Goal: Transaction & Acquisition: Purchase product/service

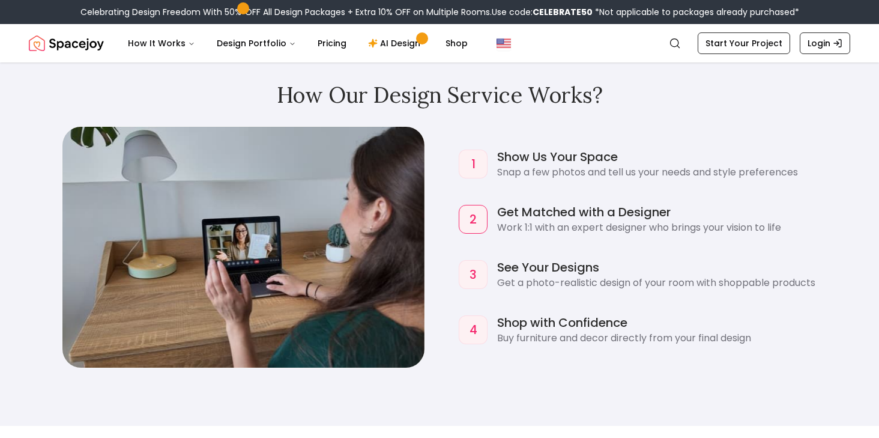
scroll to position [1082, 0]
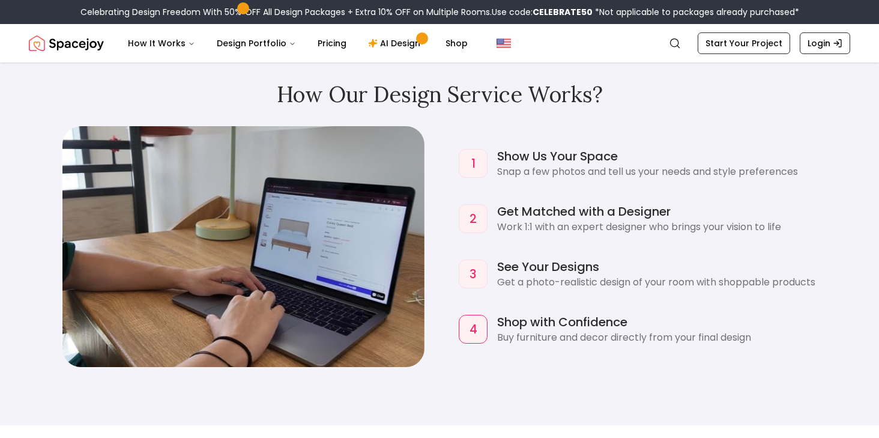
click at [472, 379] on div "How Our Design Service Works? 1 Show Us Your Space Snap a few photos and tell u…" at bounding box center [439, 225] width 879 height 400
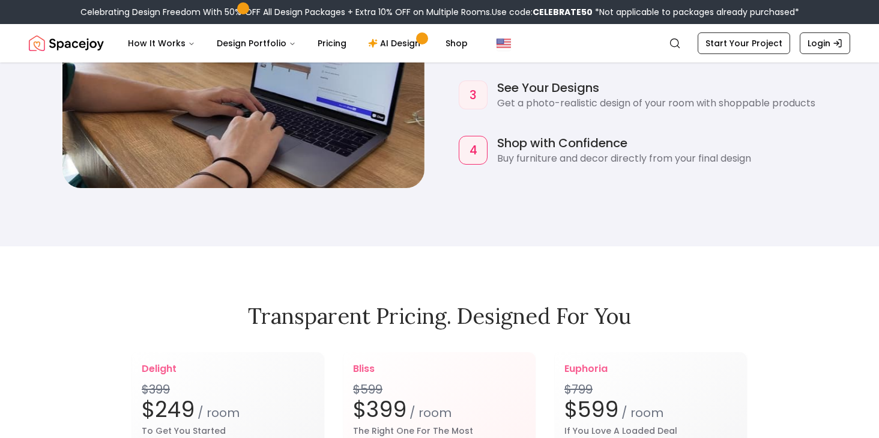
scroll to position [1453, 0]
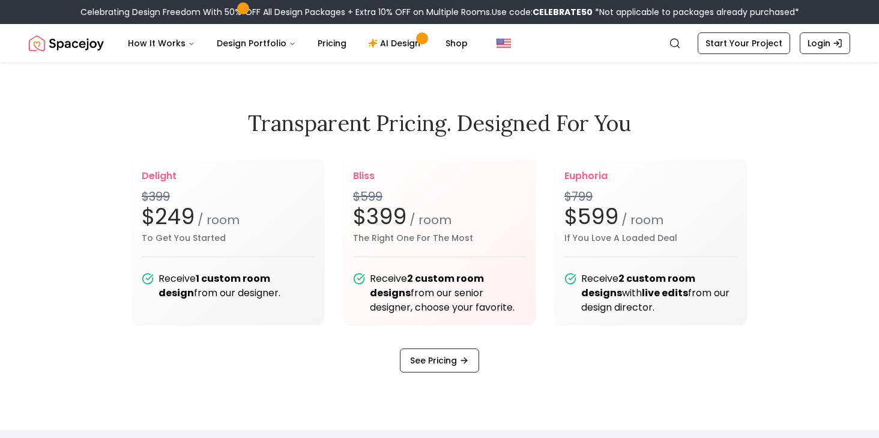
click at [571, 357] on div "delight $399 $249 / room To Get You Started Receive 1 custom room design from o…" at bounding box center [439, 265] width 615 height 213
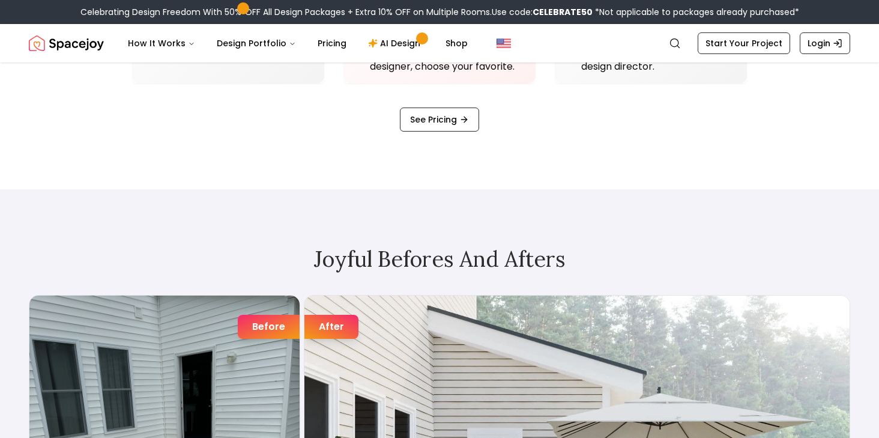
scroll to position [1698, 0]
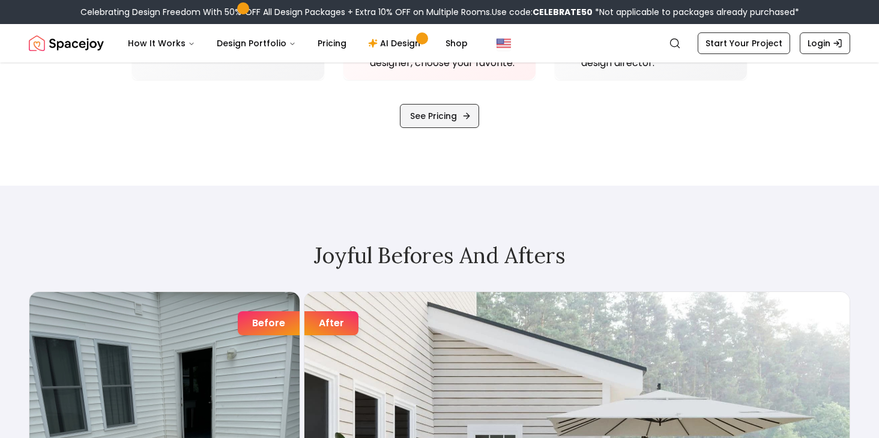
click at [421, 121] on link "See Pricing" at bounding box center [439, 116] width 79 height 24
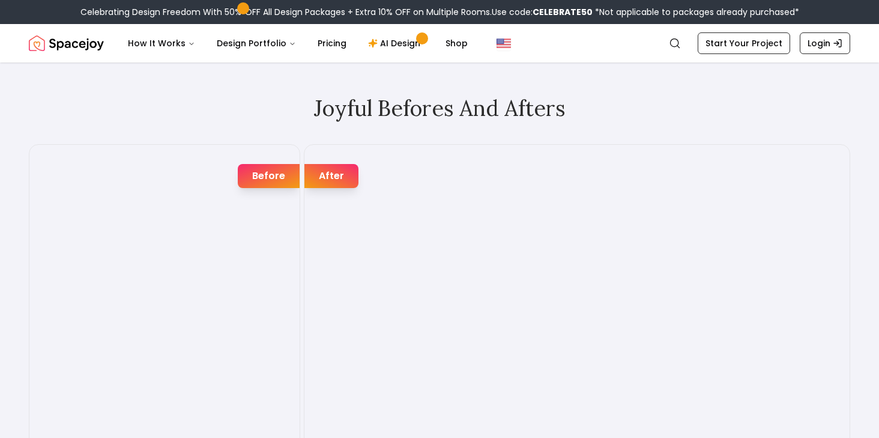
scroll to position [1839, 0]
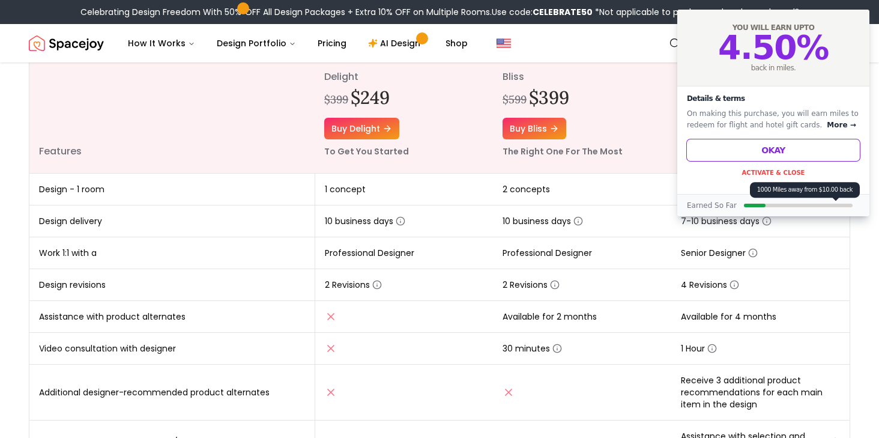
scroll to position [183, 0]
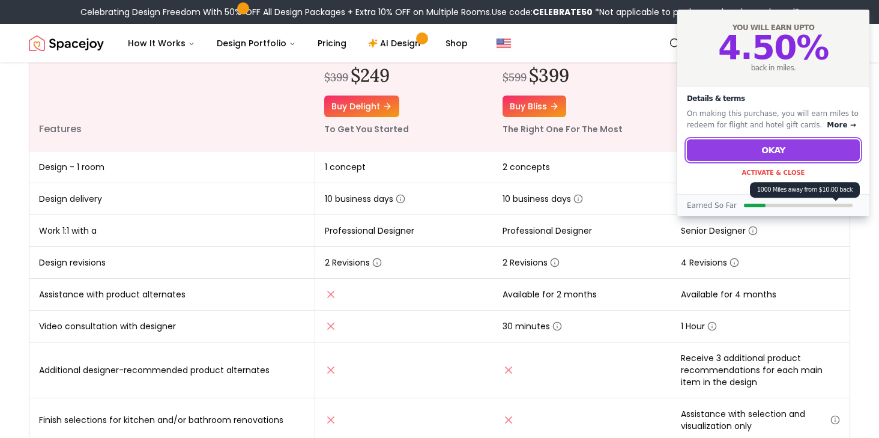
click at [778, 148] on button "Okay" at bounding box center [773, 150] width 173 height 22
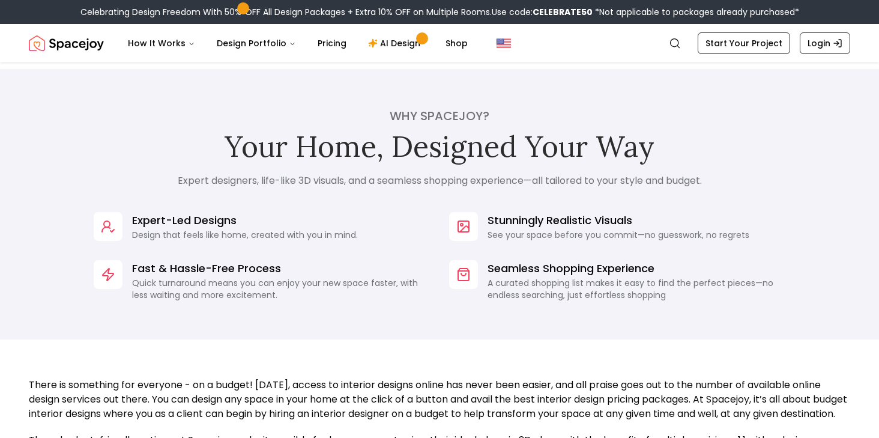
scroll to position [852, 0]
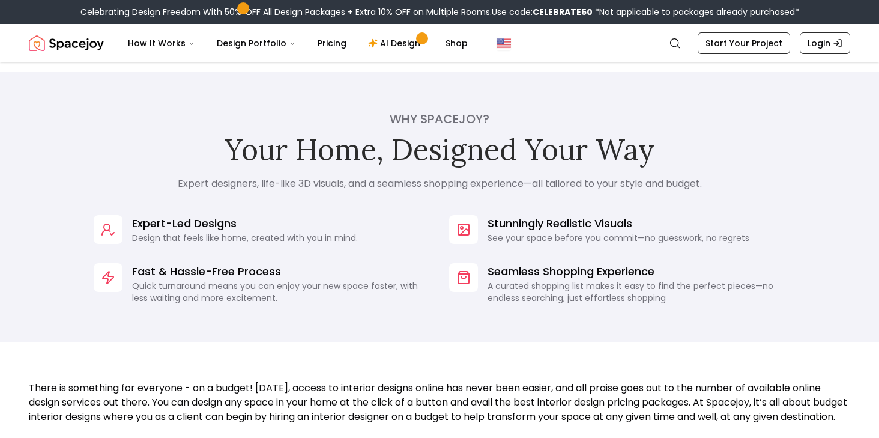
click at [635, 195] on div "Why Spacejoy? Your Home, Designed Your Way Expert designers, life-like 3D visua…" at bounding box center [439, 207] width 879 height 270
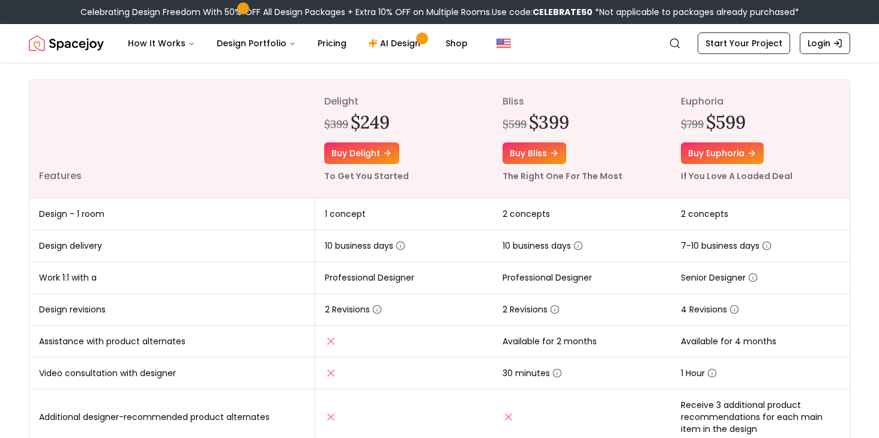
scroll to position [0, 0]
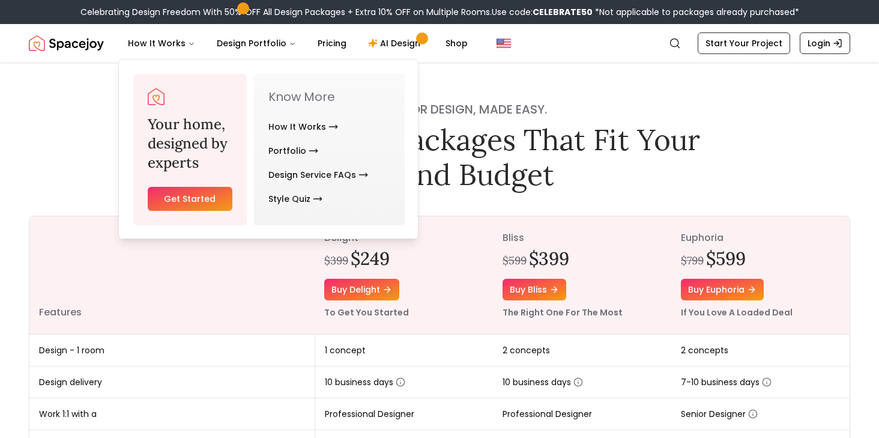
click at [73, 47] on img "Spacejoy" at bounding box center [66, 43] width 75 height 24
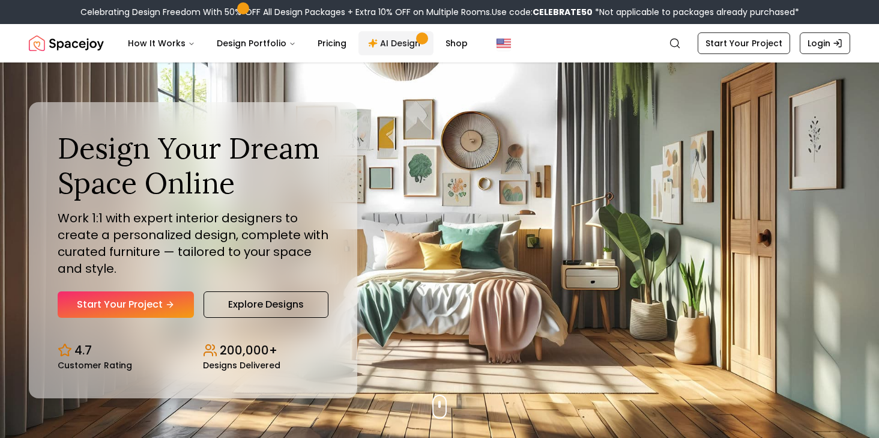
click at [385, 38] on link "AI Design" at bounding box center [395, 43] width 75 height 24
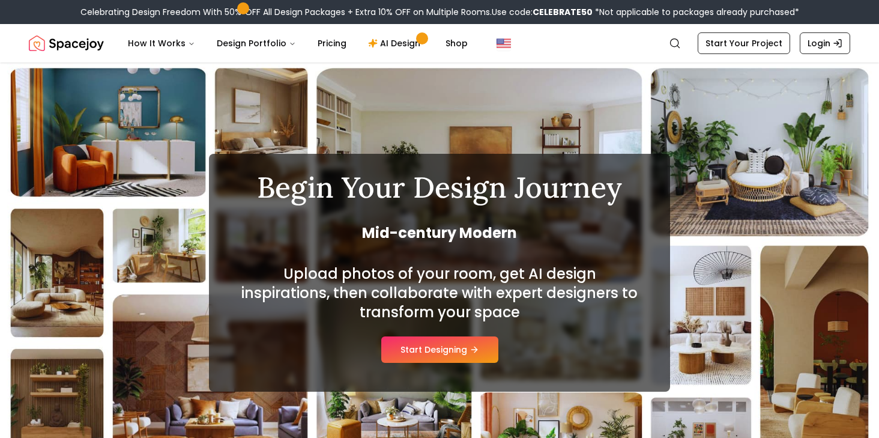
click at [64, 44] on img "Spacejoy" at bounding box center [66, 43] width 75 height 24
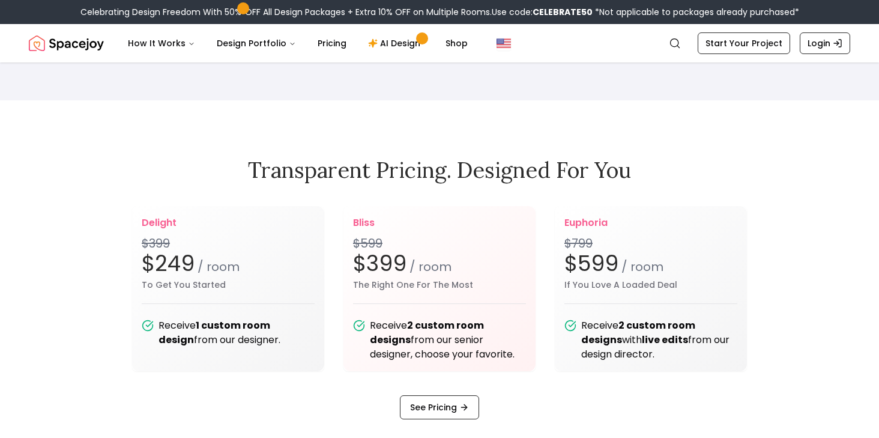
scroll to position [1522, 0]
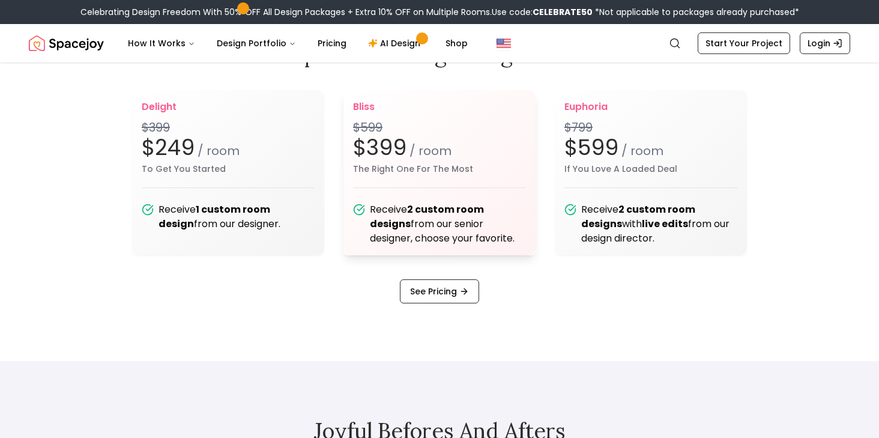
click at [423, 228] on div "Receive 2 custom room designs from our senior designer, choose your favorite." at bounding box center [448, 223] width 156 height 43
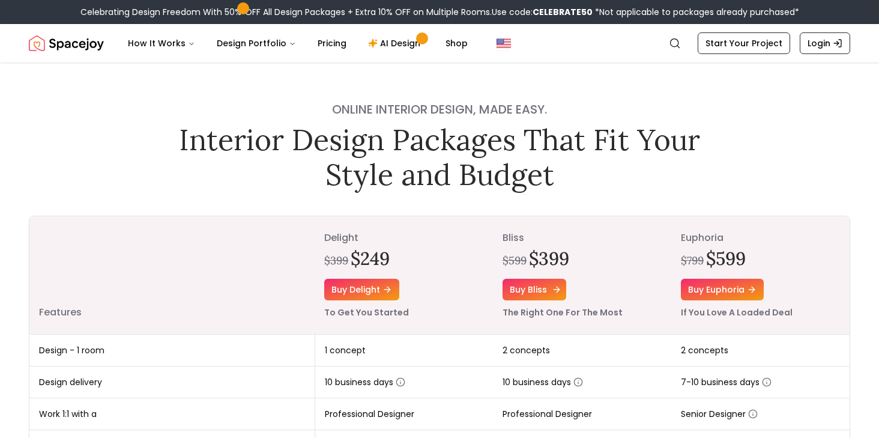
click at [524, 283] on link "Buy bliss" at bounding box center [534, 290] width 64 height 22
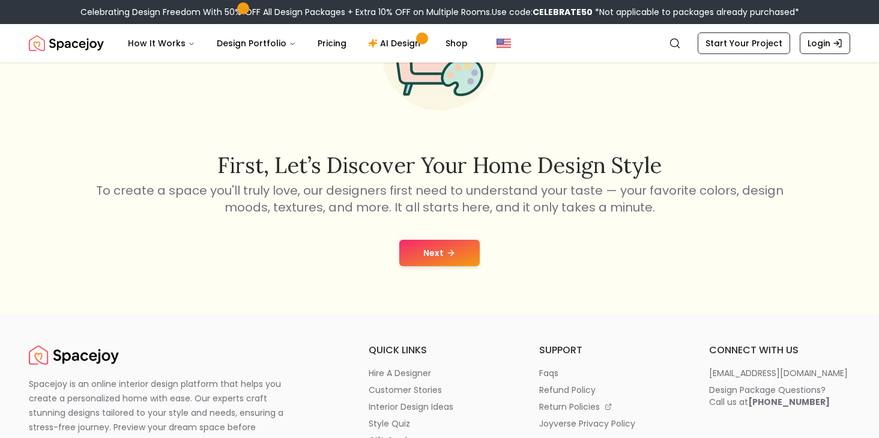
scroll to position [170, 0]
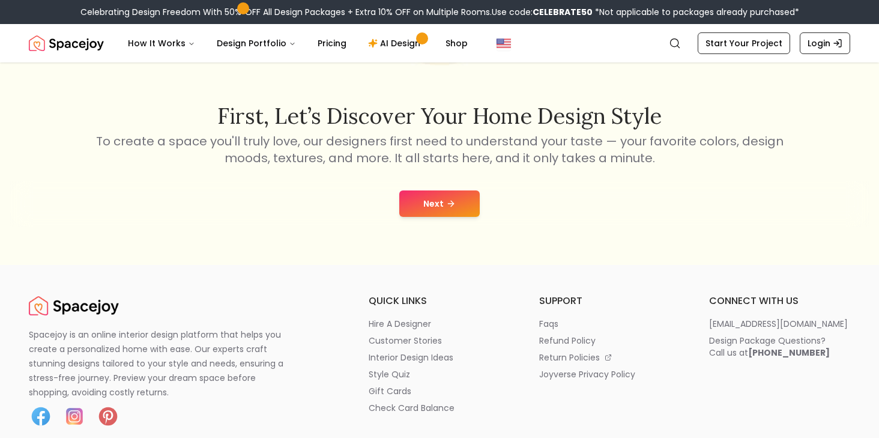
click at [444, 200] on button "Next" at bounding box center [439, 203] width 80 height 26
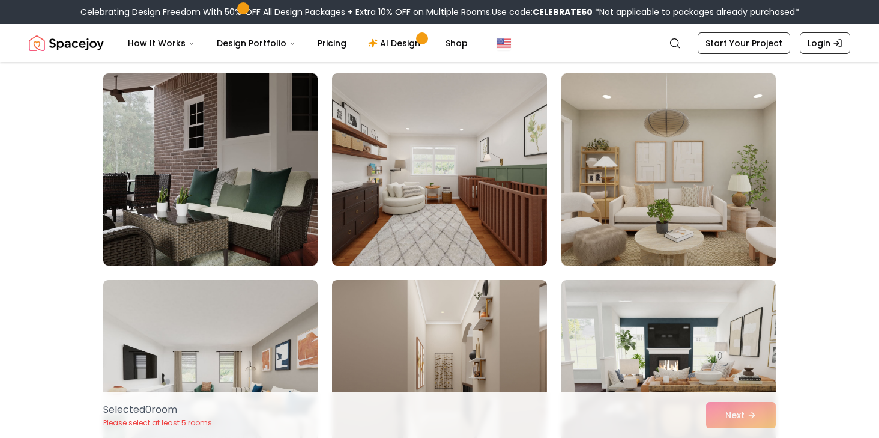
scroll to position [921, 0]
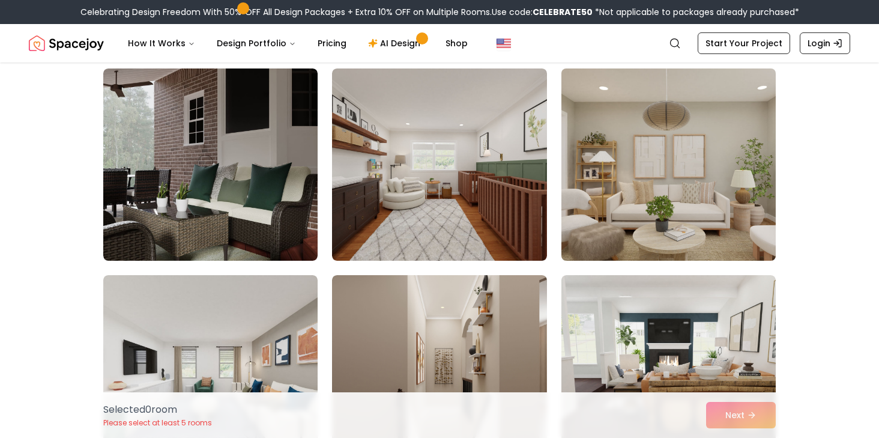
click at [644, 116] on img at bounding box center [668, 165] width 225 height 202
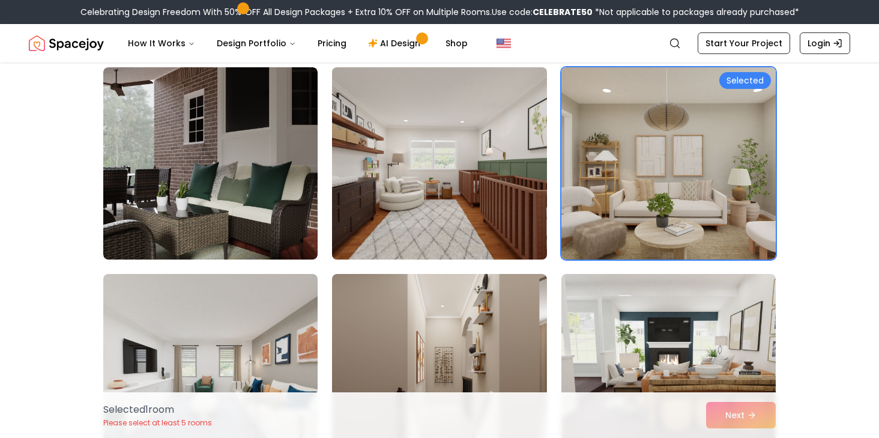
scroll to position [911, 0]
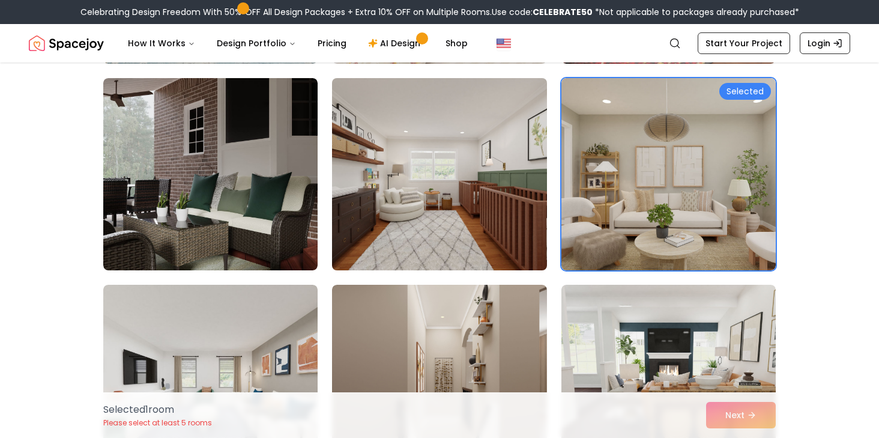
click at [510, 194] on img at bounding box center [439, 174] width 225 height 202
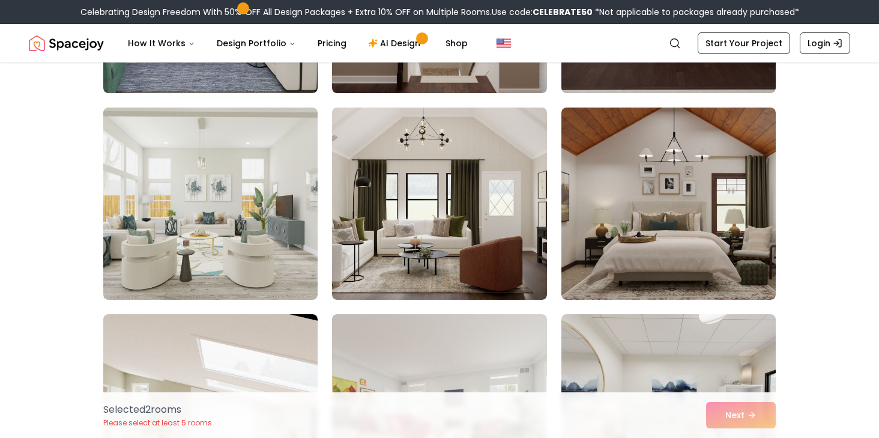
scroll to position [1316, 0]
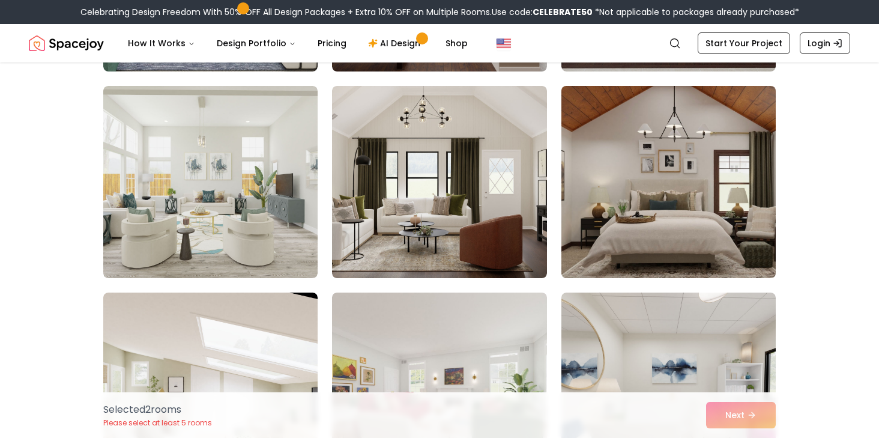
click at [632, 199] on img at bounding box center [668, 182] width 225 height 202
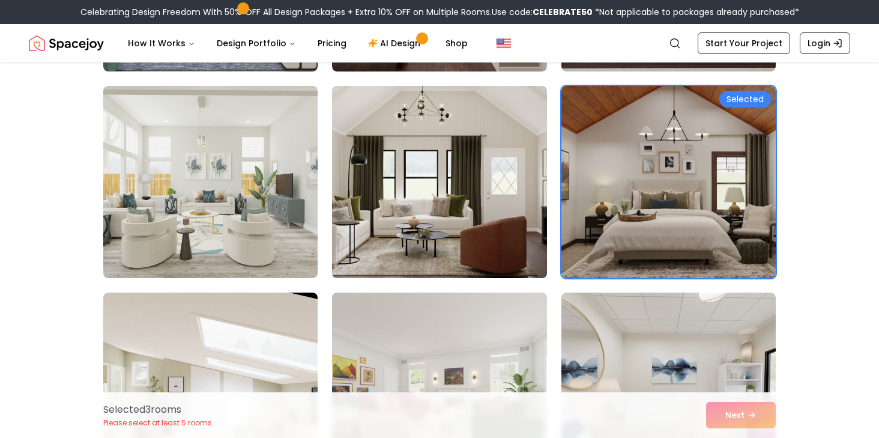
click at [504, 196] on img at bounding box center [439, 182] width 225 height 202
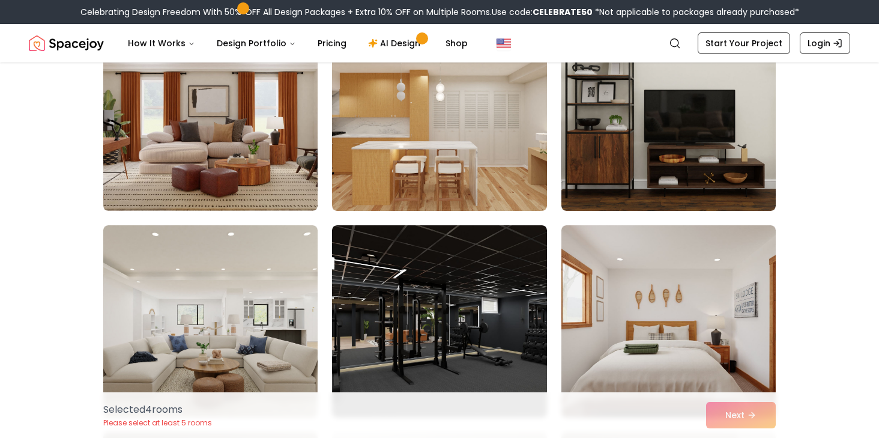
scroll to position [2915, 0]
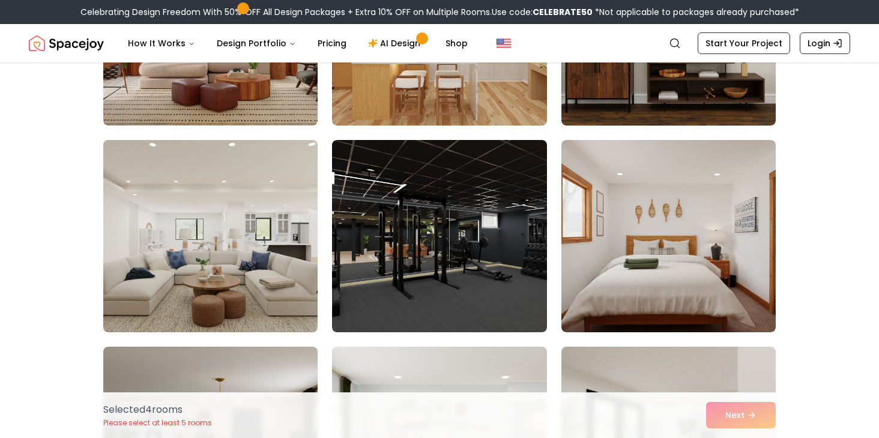
click at [262, 226] on img at bounding box center [210, 236] width 225 height 202
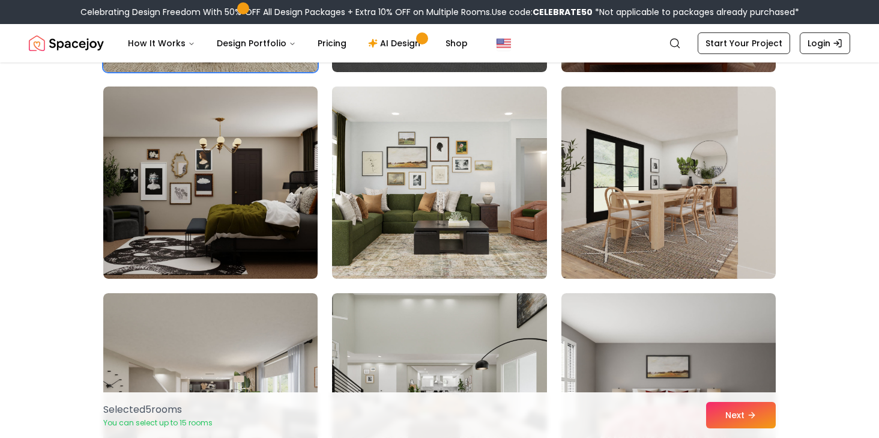
scroll to position [3249, 0]
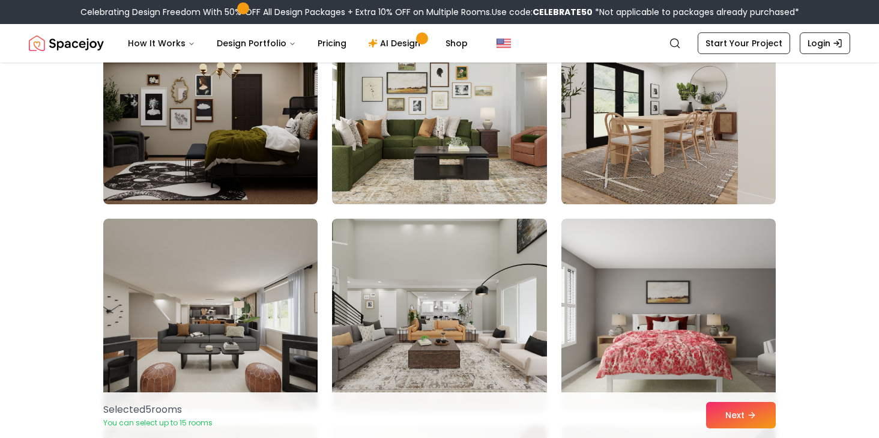
click at [468, 146] on img at bounding box center [439, 108] width 225 height 202
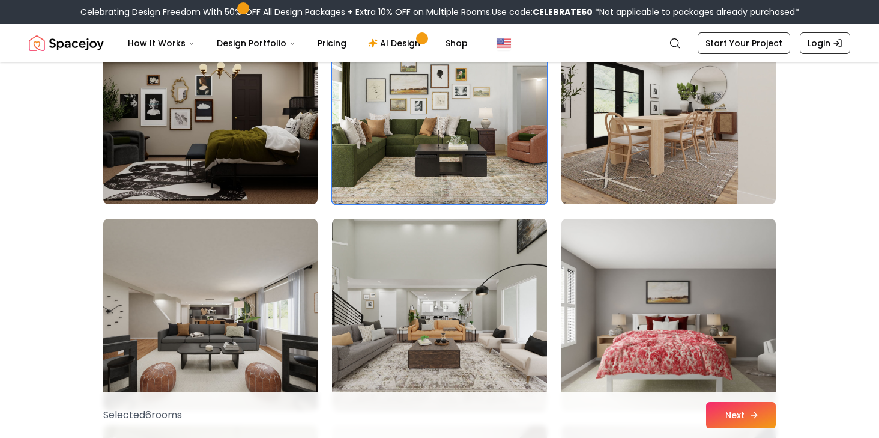
click at [749, 423] on button "Next" at bounding box center [741, 415] width 70 height 26
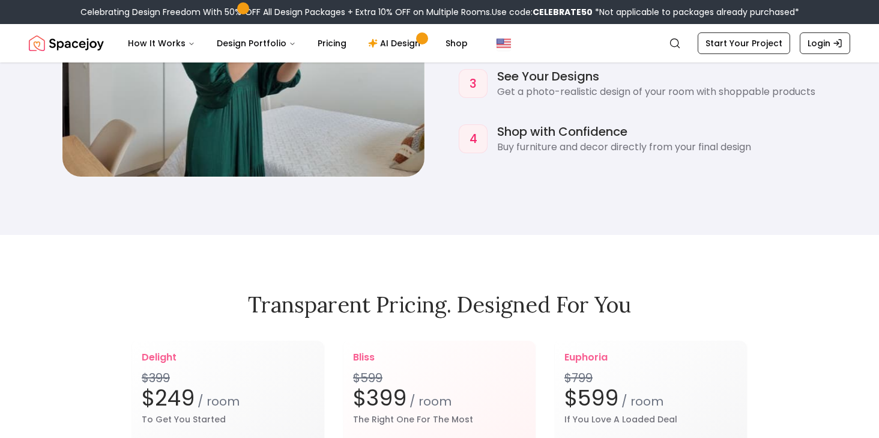
scroll to position [1462, 0]
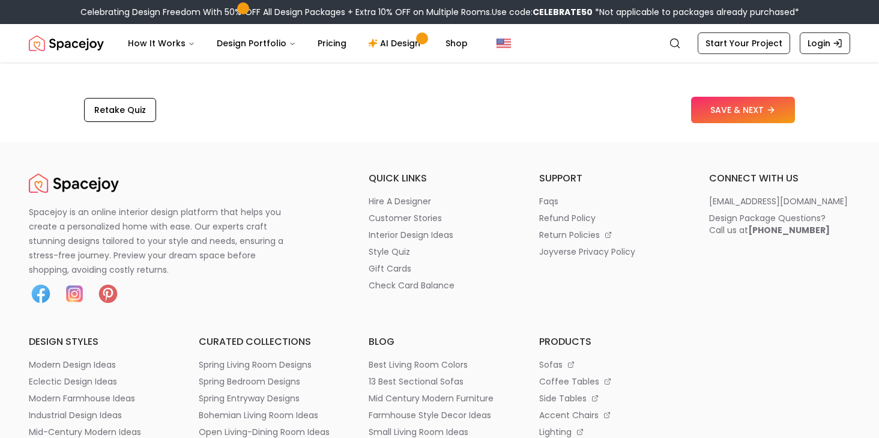
scroll to position [2069, 0]
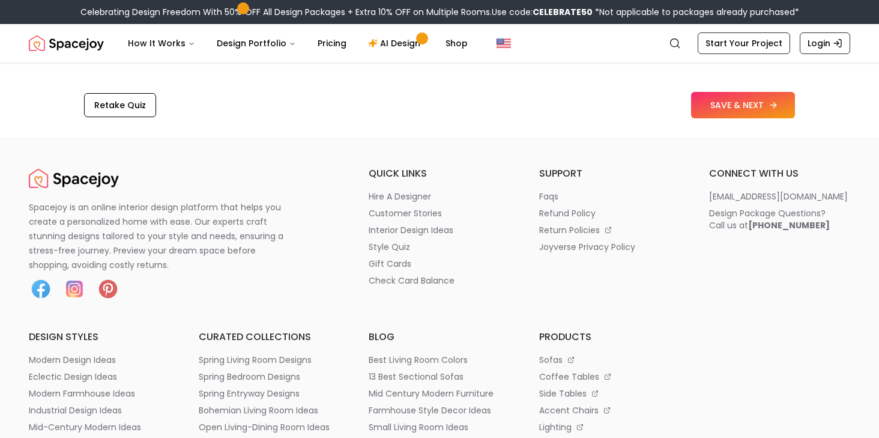
click at [738, 109] on button "SAVE & NEXT" at bounding box center [743, 105] width 104 height 26
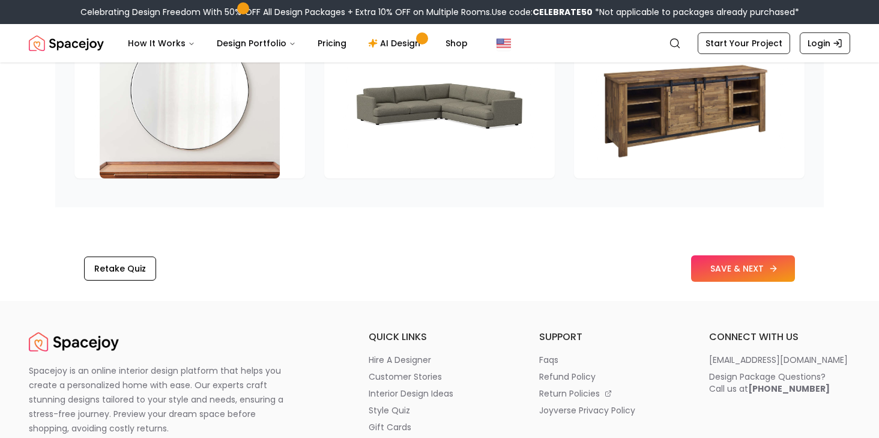
scroll to position [1743, 0]
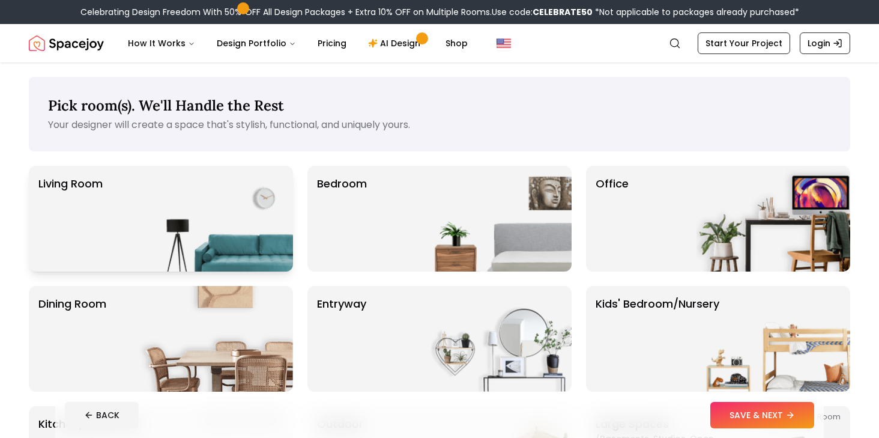
click at [216, 185] on img at bounding box center [216, 219] width 154 height 106
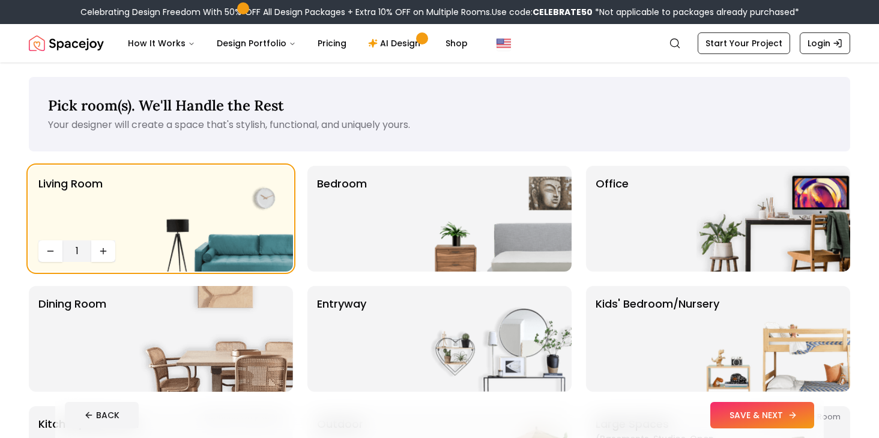
click at [750, 414] on button "SAVE & NEXT" at bounding box center [762, 415] width 104 height 26
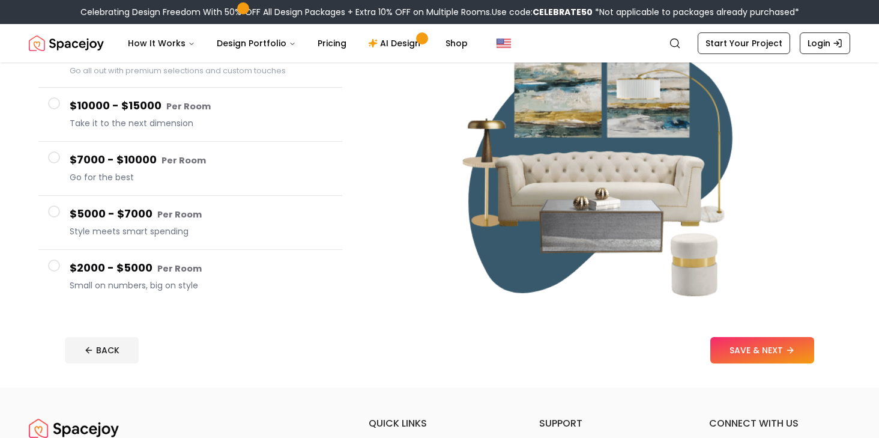
scroll to position [163, 0]
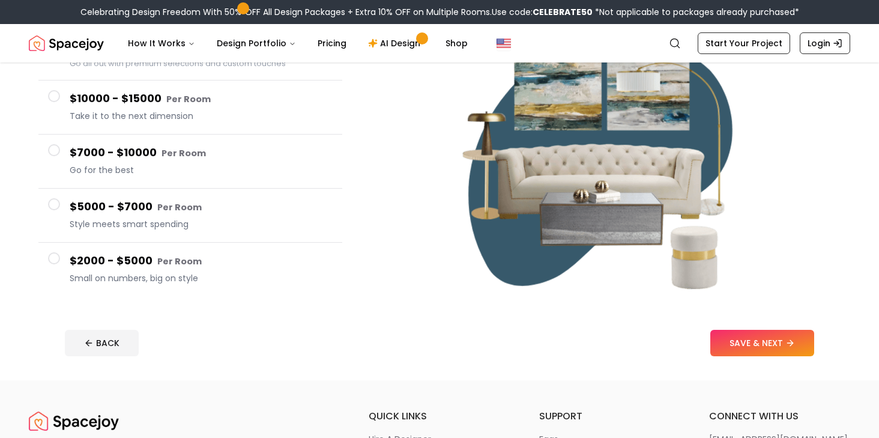
click at [252, 218] on span "Style meets smart spending" at bounding box center [201, 224] width 263 height 12
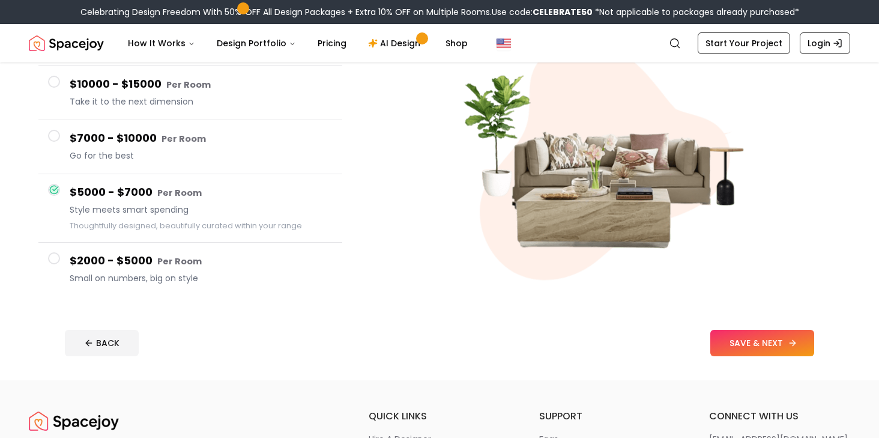
click at [756, 342] on button "SAVE & NEXT" at bounding box center [762, 343] width 104 height 26
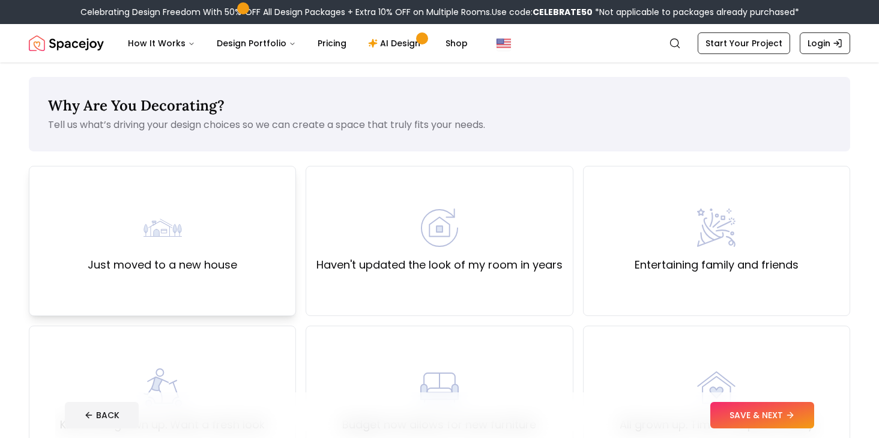
click at [259, 230] on div "Just moved to a new house" at bounding box center [162, 241] width 267 height 150
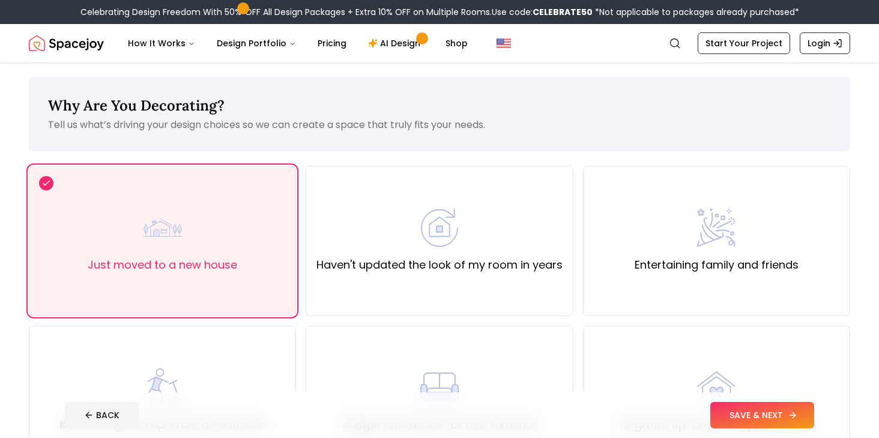
click at [781, 419] on button "SAVE & NEXT" at bounding box center [762, 415] width 104 height 26
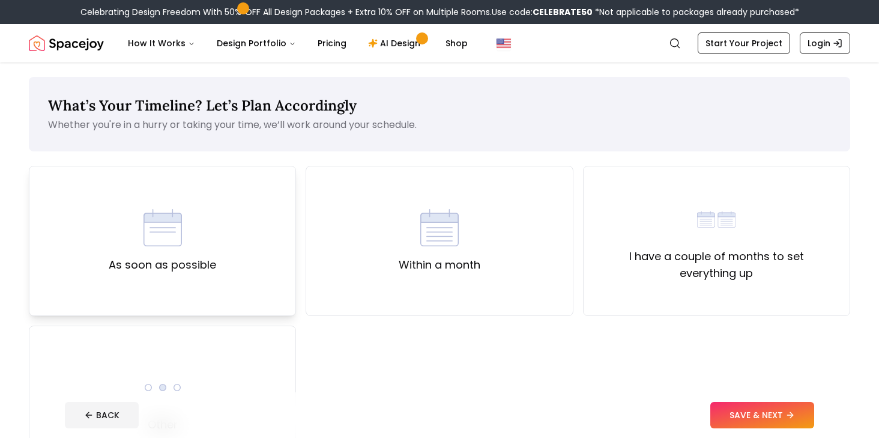
click at [213, 226] on div "As soon as possible" at bounding box center [162, 240] width 107 height 65
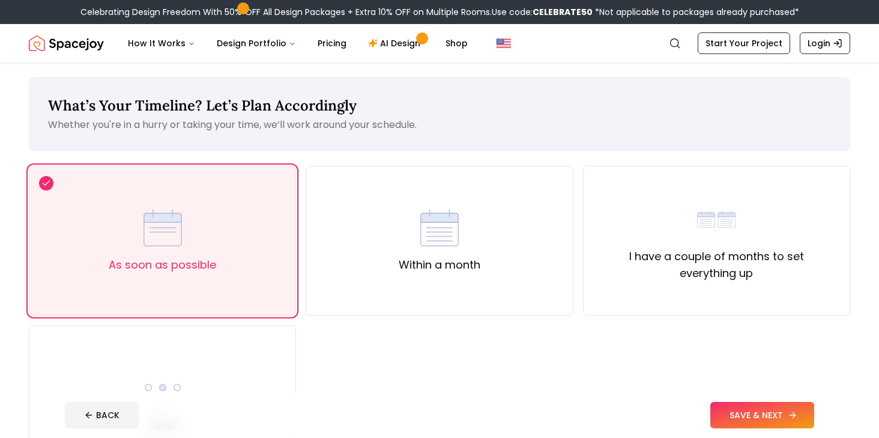
click at [740, 410] on button "SAVE & NEXT" at bounding box center [762, 415] width 104 height 26
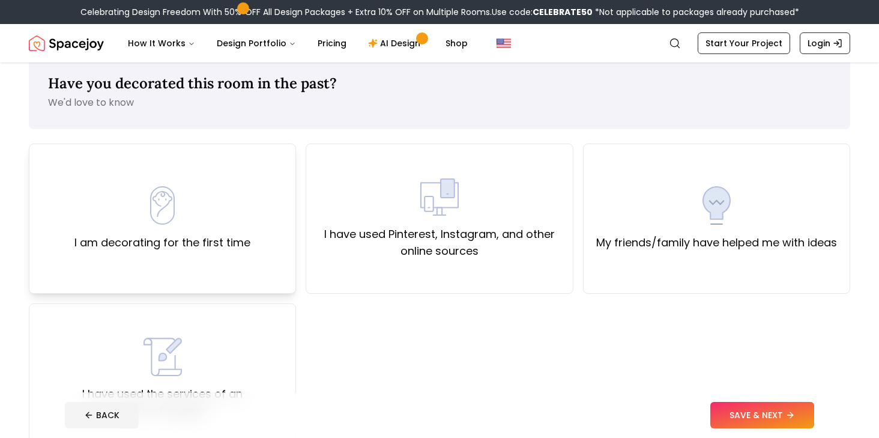
click at [259, 185] on div "I am decorating for the first time" at bounding box center [162, 218] width 267 height 150
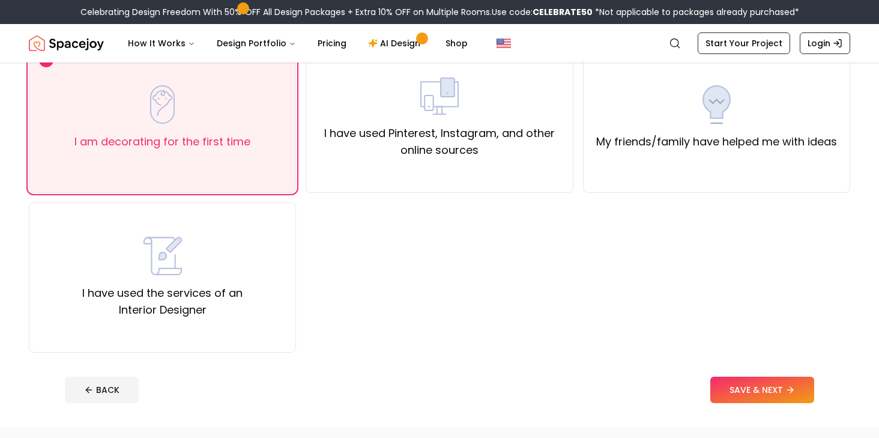
scroll to position [153, 0]
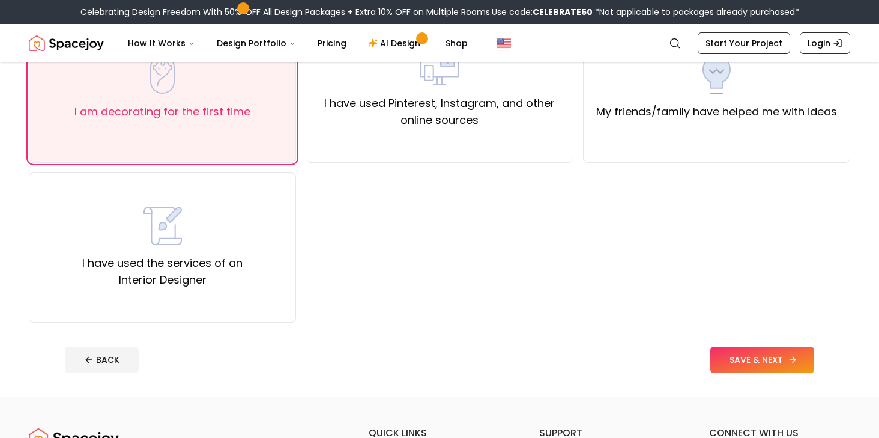
click at [750, 366] on button "SAVE & NEXT" at bounding box center [762, 359] width 104 height 26
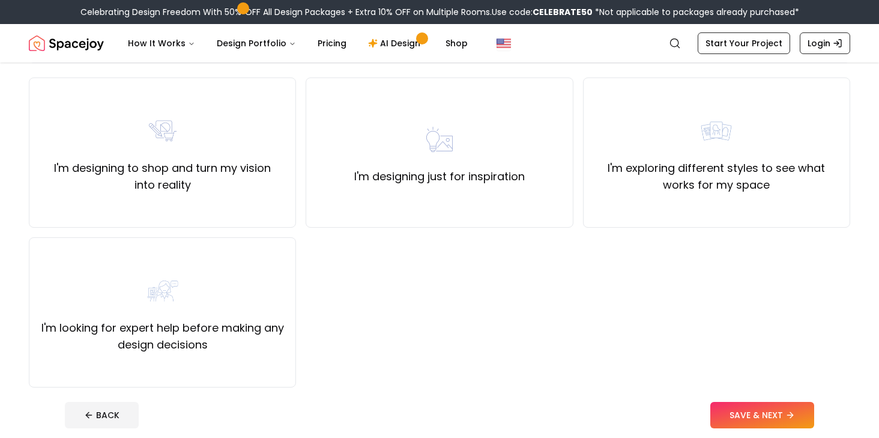
scroll to position [89, 0]
click at [288, 317] on div "I'm looking for expert help before making any design decisions" at bounding box center [162, 312] width 267 height 150
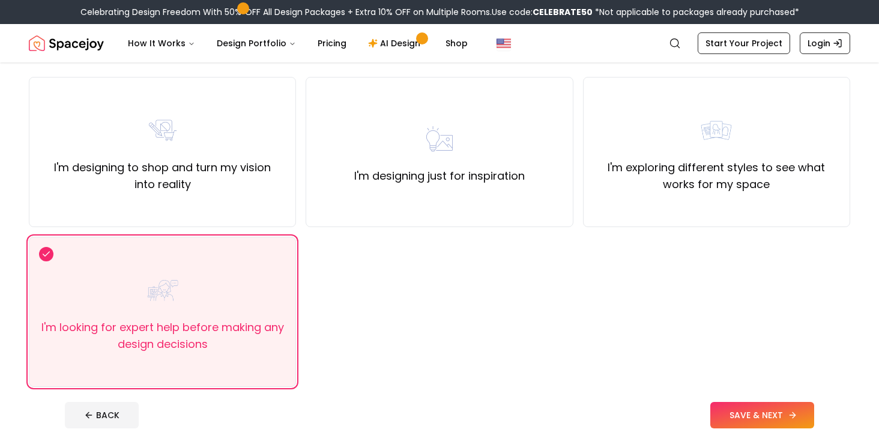
click at [755, 406] on button "SAVE & NEXT" at bounding box center [762, 415] width 104 height 26
